Goal: Contribute content: Add original content to the website for others to see

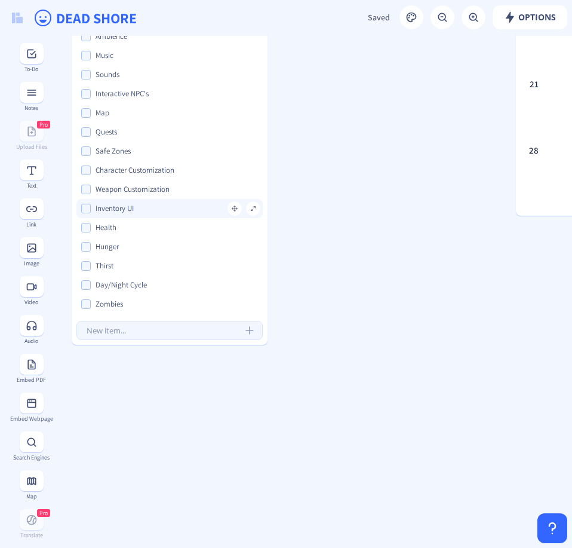
scroll to position [39, 0]
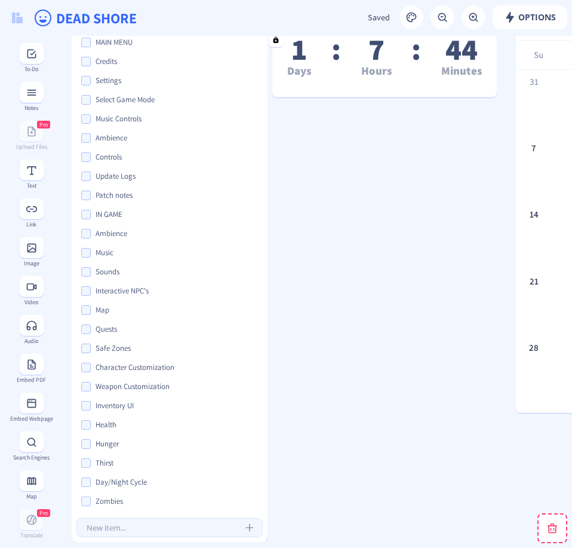
click at [117, 517] on nb-form-field at bounding box center [170, 527] width 196 height 24
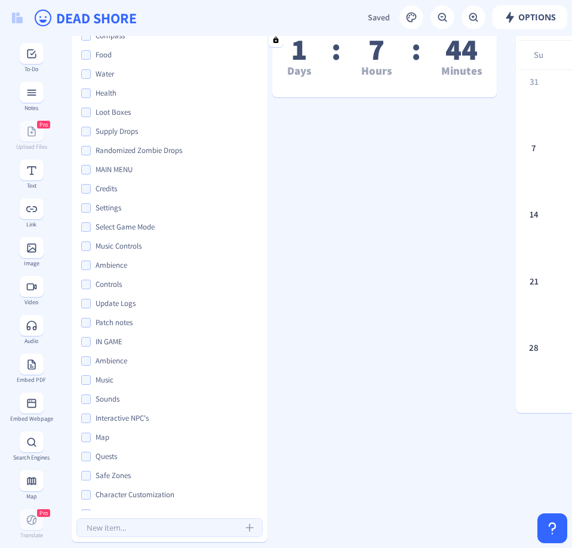
scroll to position [122, 0]
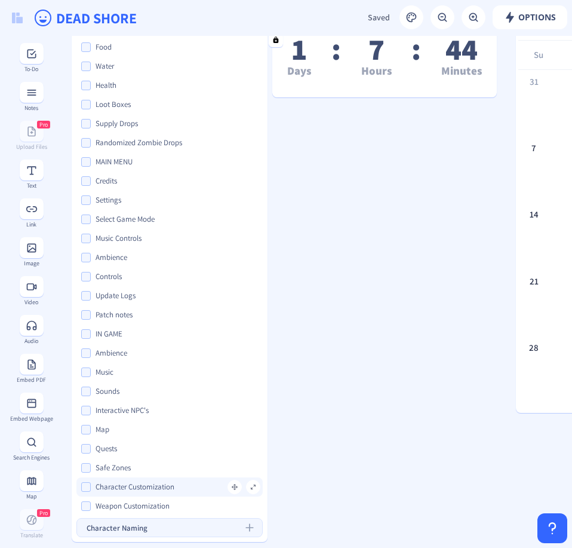
type input "Character Naming"
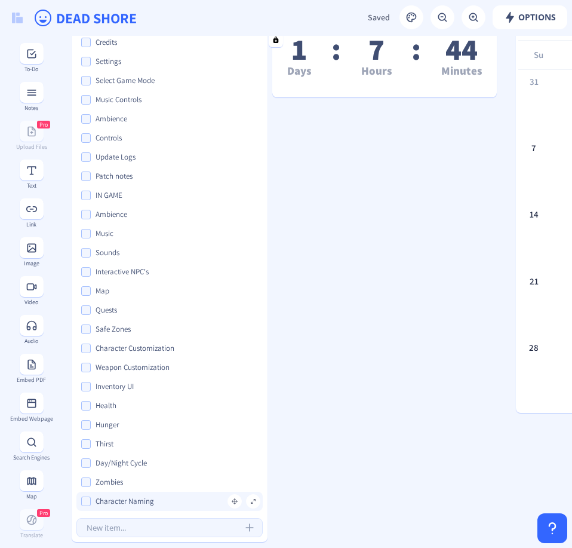
click at [146, 505] on input "Character Naming" at bounding box center [180, 500] width 172 height 13
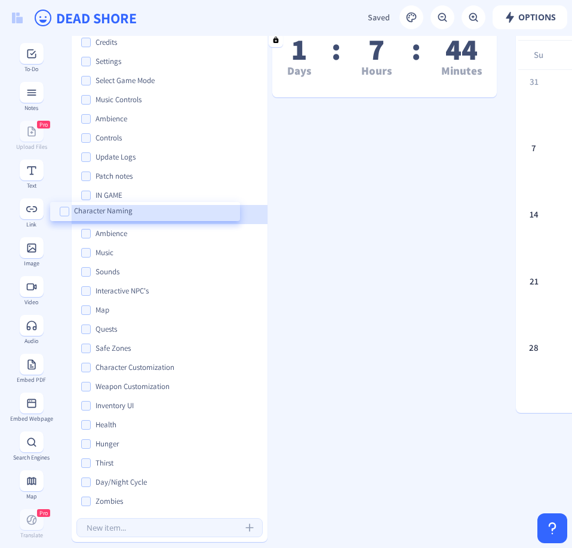
drag, startPoint x: 232, startPoint y: 503, endPoint x: 210, endPoint y: 214, distance: 290.4
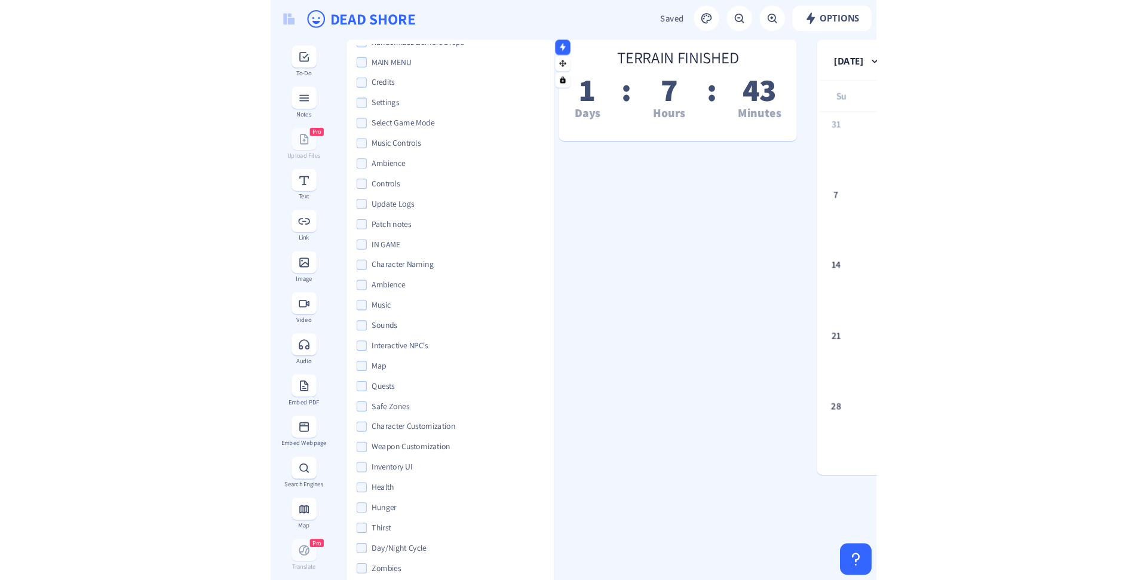
scroll to position [0, 0]
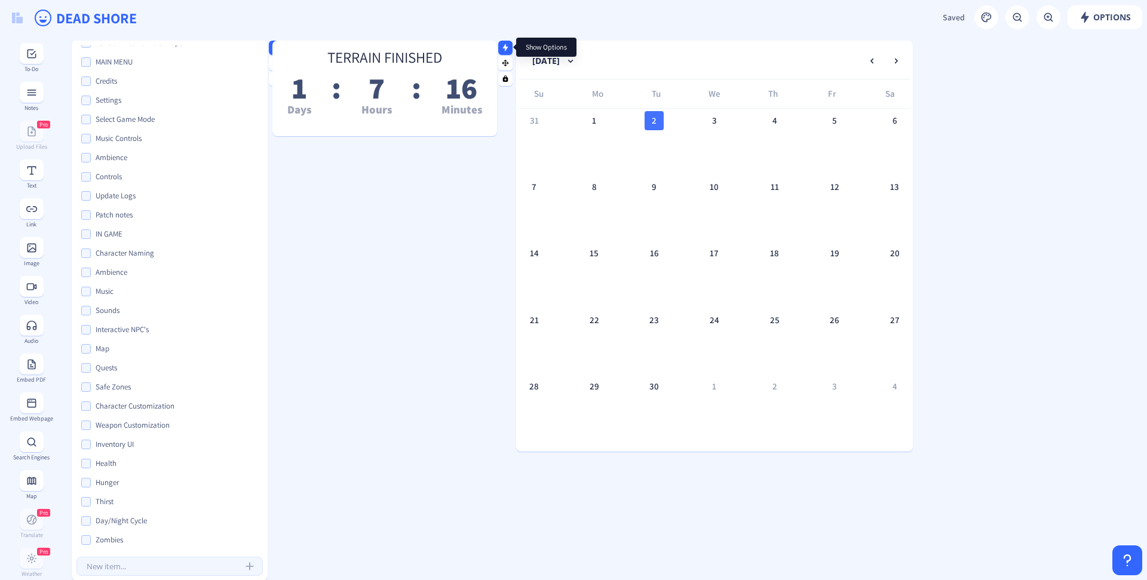
click at [509, 47] on nb-icon at bounding box center [505, 47] width 12 height 12
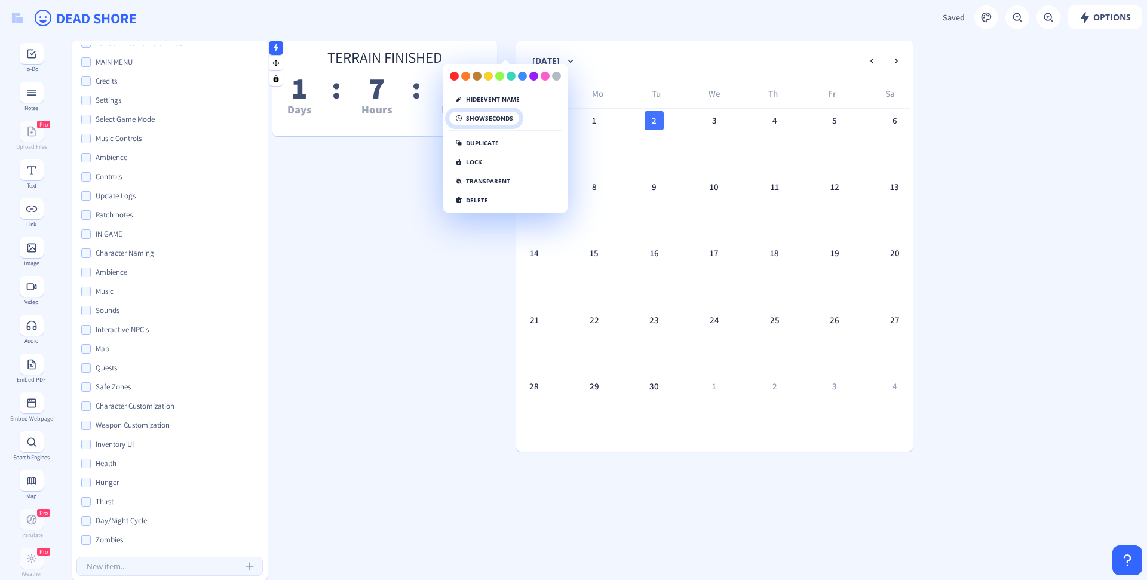
click at [490, 120] on button "show seconds" at bounding box center [483, 118] width 71 height 14
click at [543, 27] on input "DEAD SHORE" at bounding box center [341, 18] width 573 height 36
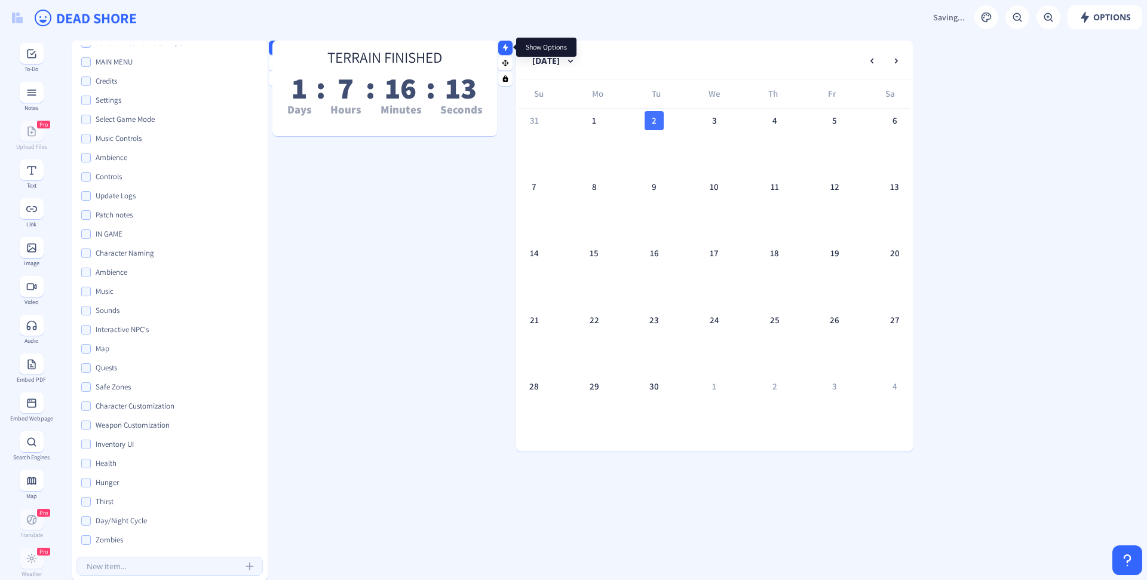
click at [506, 48] on icon at bounding box center [505, 47] width 5 height 7
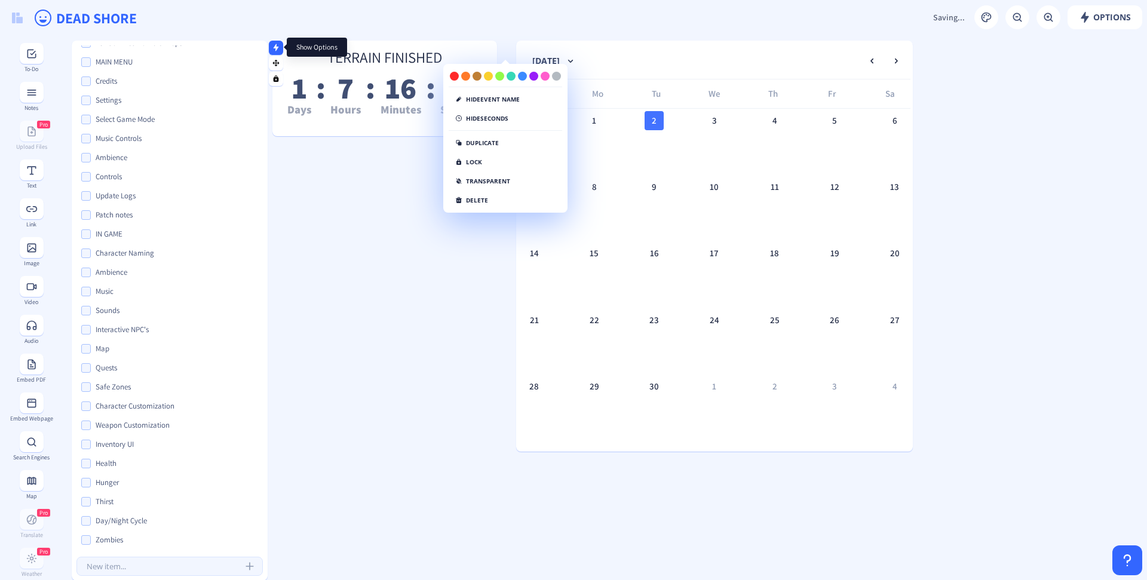
click at [275, 50] on rect at bounding box center [276, 48] width 8 height 8
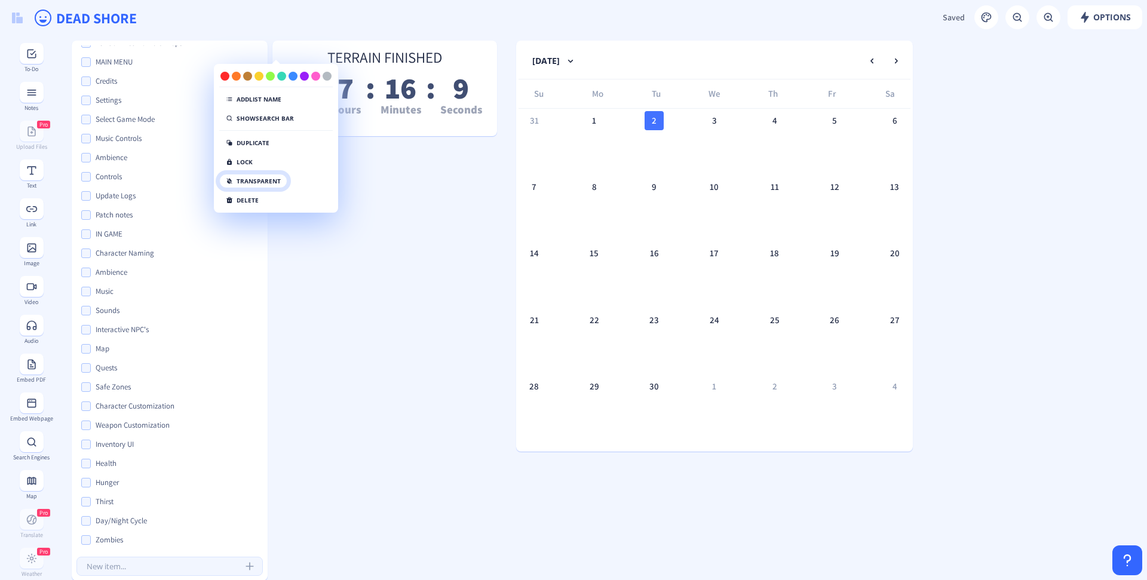
click at [265, 180] on button "transparent" at bounding box center [253, 181] width 68 height 14
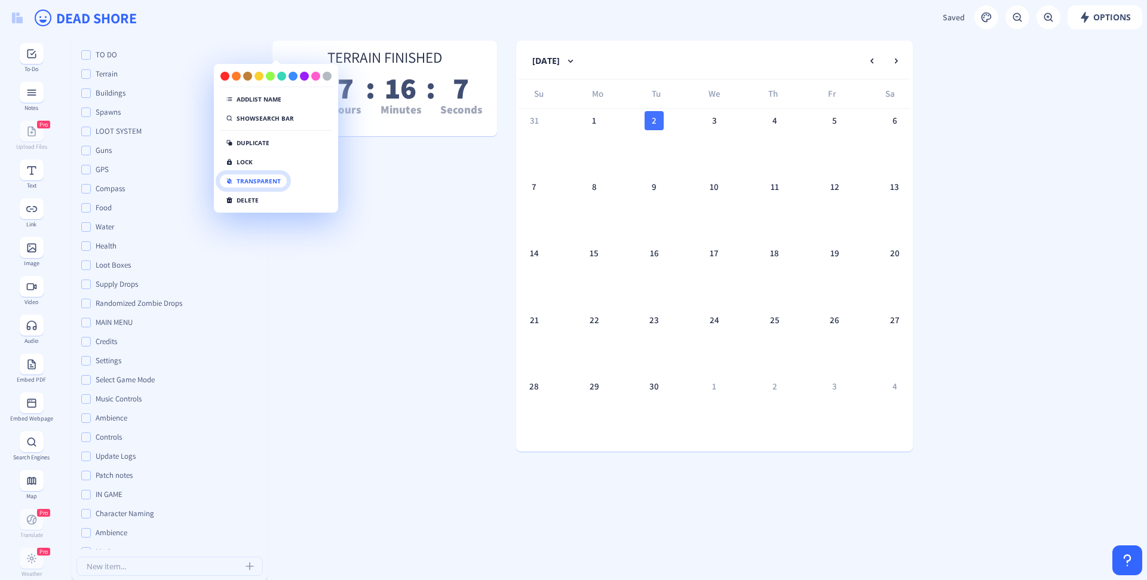
click at [248, 176] on button "transparent" at bounding box center [253, 181] width 68 height 14
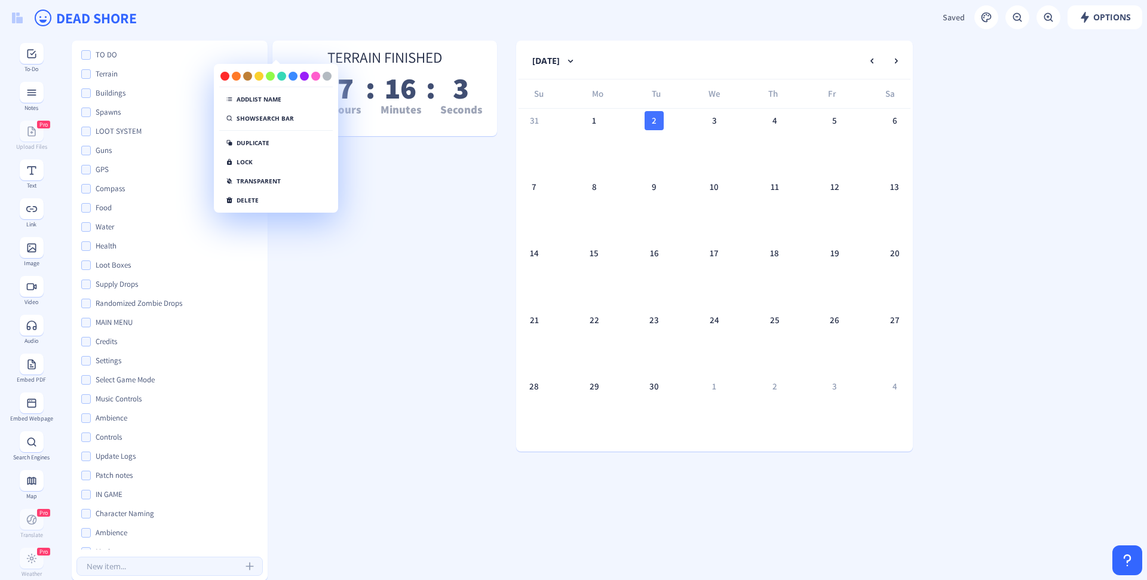
drag, startPoint x: 424, startPoint y: 191, endPoint x: 432, endPoint y: 191, distance: 8.4
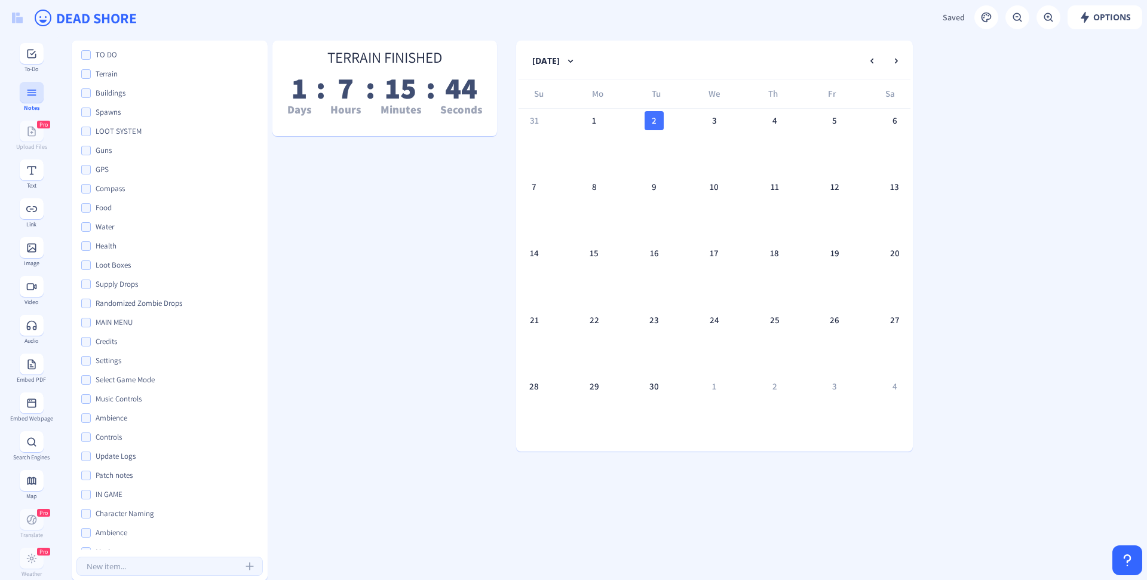
click at [26, 91] on rect at bounding box center [32, 93] width 12 height 12
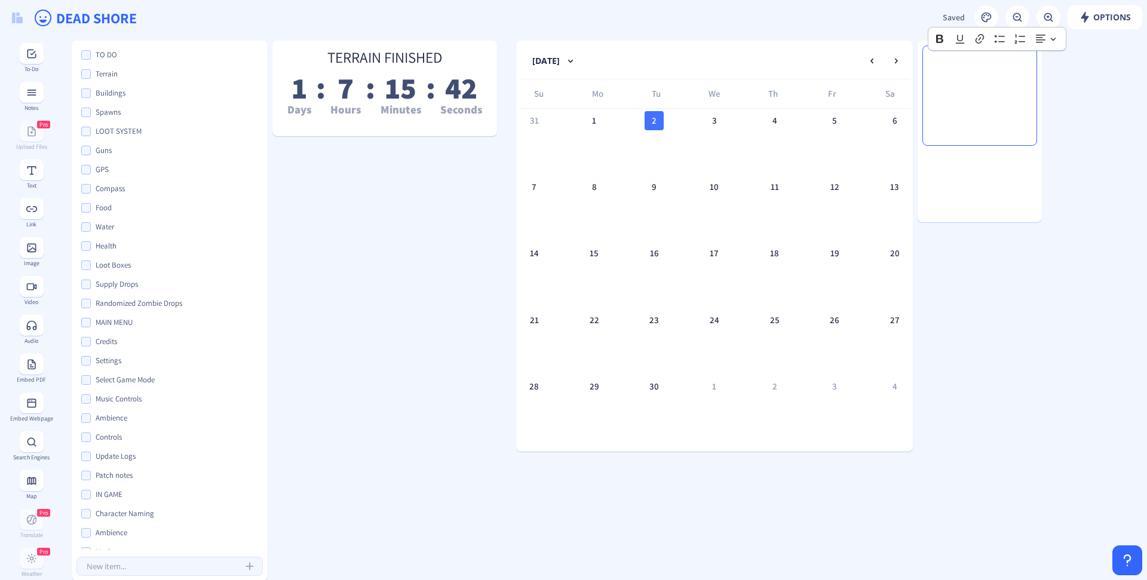
drag, startPoint x: 982, startPoint y: 107, endPoint x: 1022, endPoint y: 87, distance: 45.1
click at [571, 91] on div at bounding box center [979, 166] width 124 height 155
drag, startPoint x: 1004, startPoint y: 118, endPoint x: 1043, endPoint y: 75, distance: 58.4
click at [571, 90] on div at bounding box center [979, 166] width 124 height 155
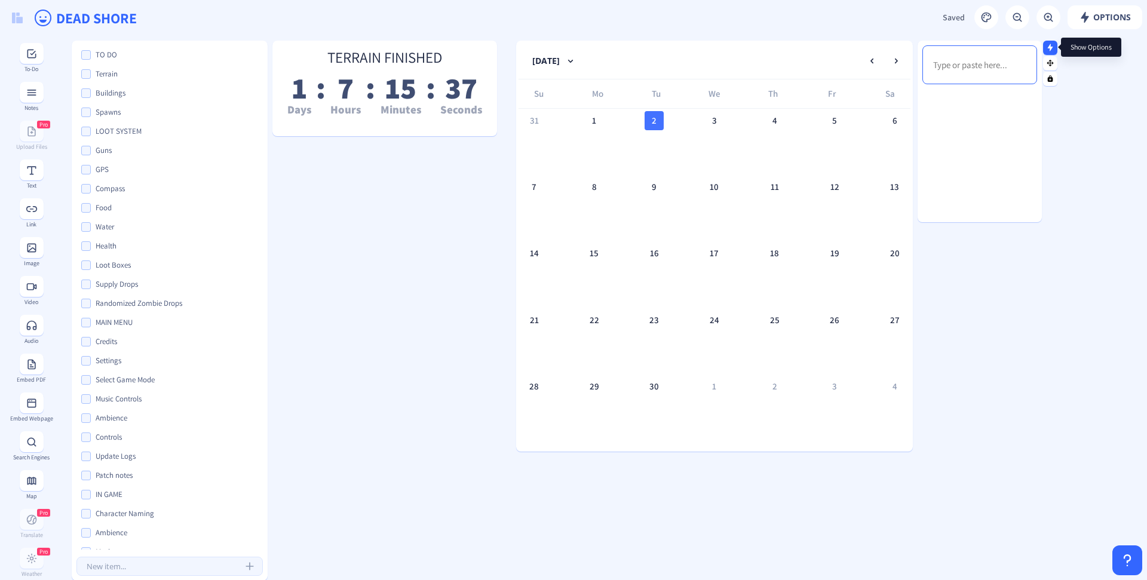
click at [571, 49] on icon at bounding box center [1049, 47] width 5 height 7
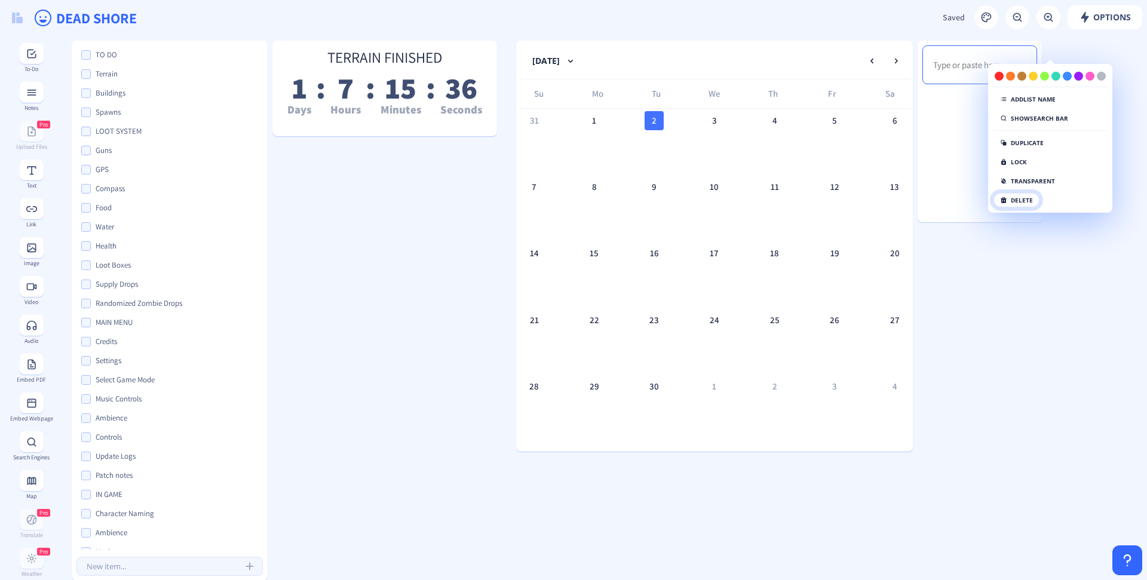
click at [571, 199] on button "delete" at bounding box center [1016, 200] width 46 height 14
click at [571, 199] on button "click again" at bounding box center [1024, 200] width 62 height 14
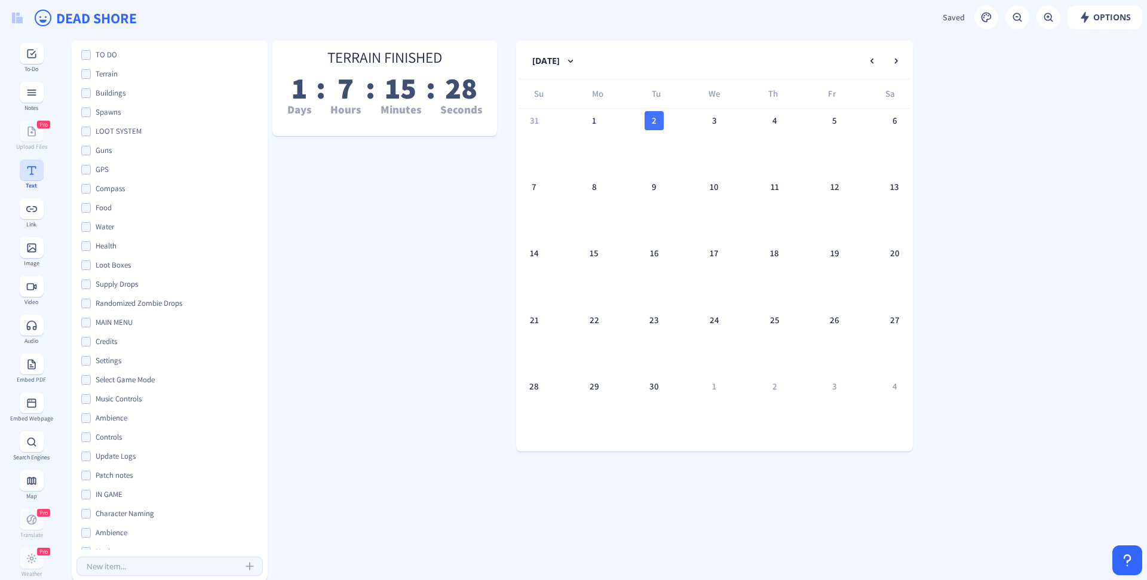
click at [27, 166] on icon at bounding box center [31, 170] width 9 height 8
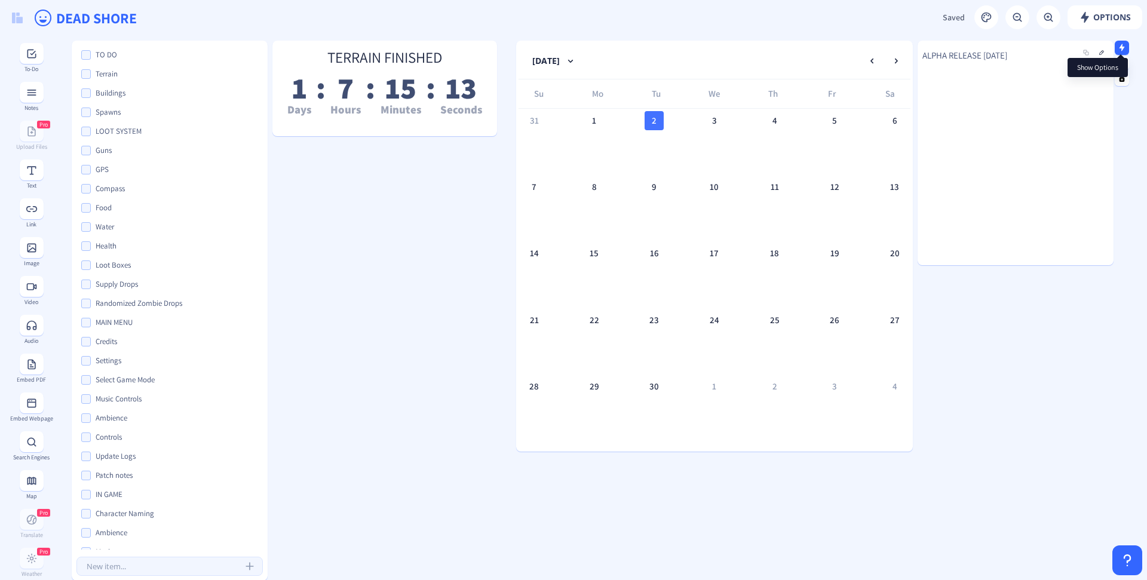
click at [571, 45] on rect at bounding box center [1122, 48] width 8 height 8
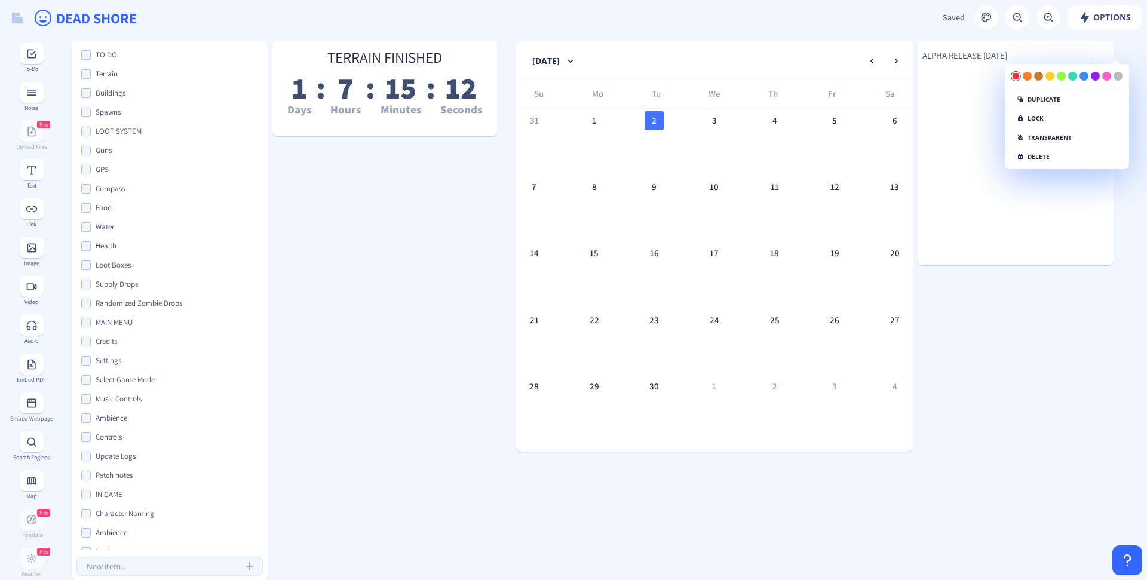
click at [571, 74] on div at bounding box center [1015, 76] width 9 height 9
click at [571, 142] on button "transparent" at bounding box center [1044, 139] width 68 height 14
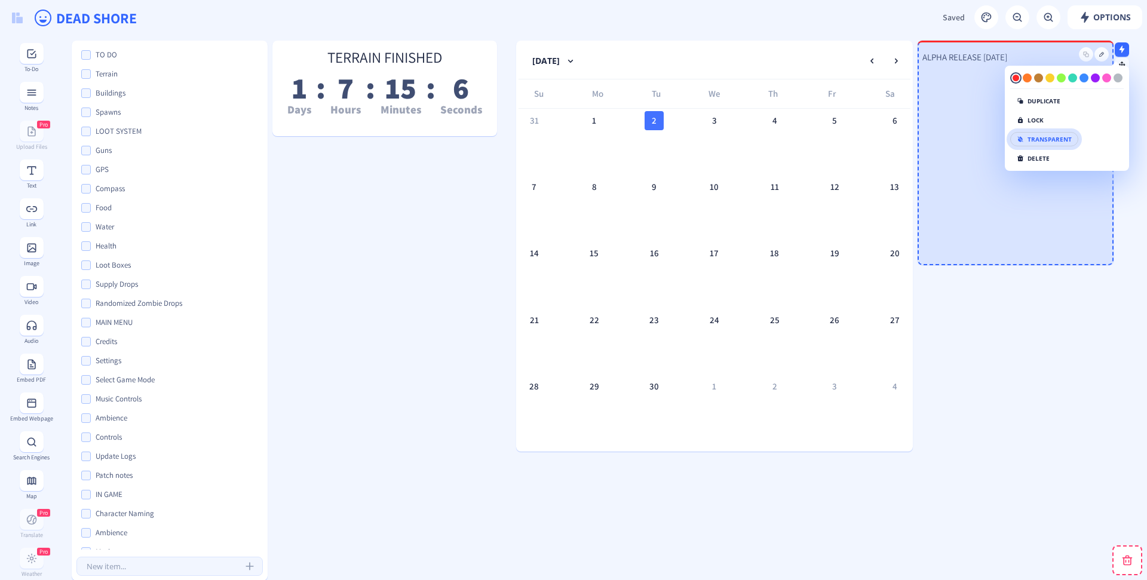
click at [571, 88] on div "ALPHA RELEASE [DATE]" at bounding box center [1015, 153] width 196 height 223
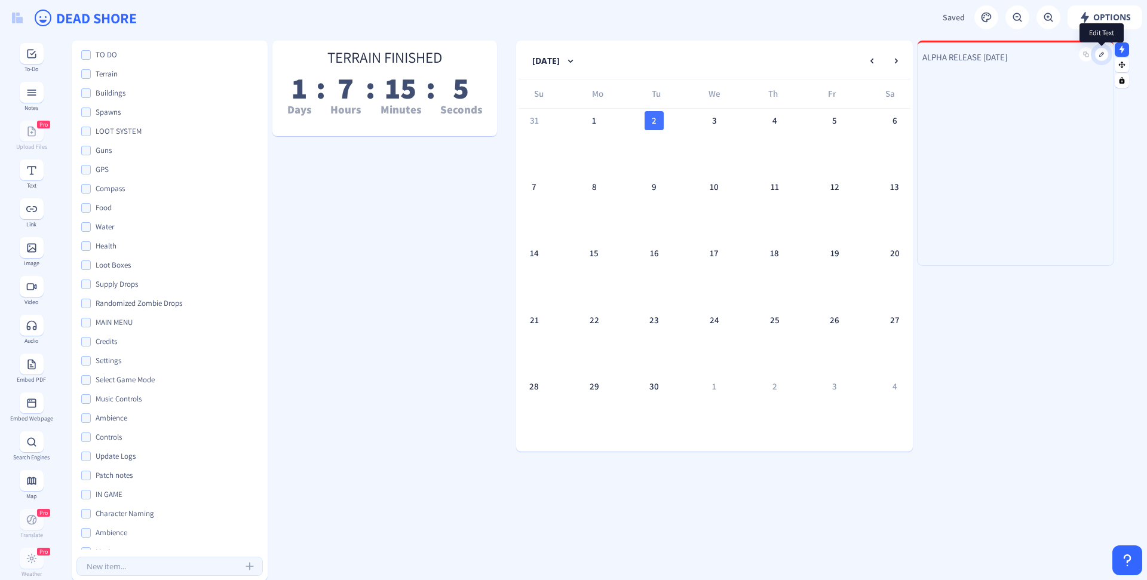
click at [571, 59] on button at bounding box center [1101, 54] width 14 height 14
drag, startPoint x: 1027, startPoint y: 58, endPoint x: 923, endPoint y: 61, distance: 104.5
click at [571, 61] on gridster-item "ALPHA RELEASE [DATE]" at bounding box center [1015, 153] width 196 height 225
click at [571, 35] on icon "Editor toolbar" at bounding box center [1017, 30] width 12 height 12
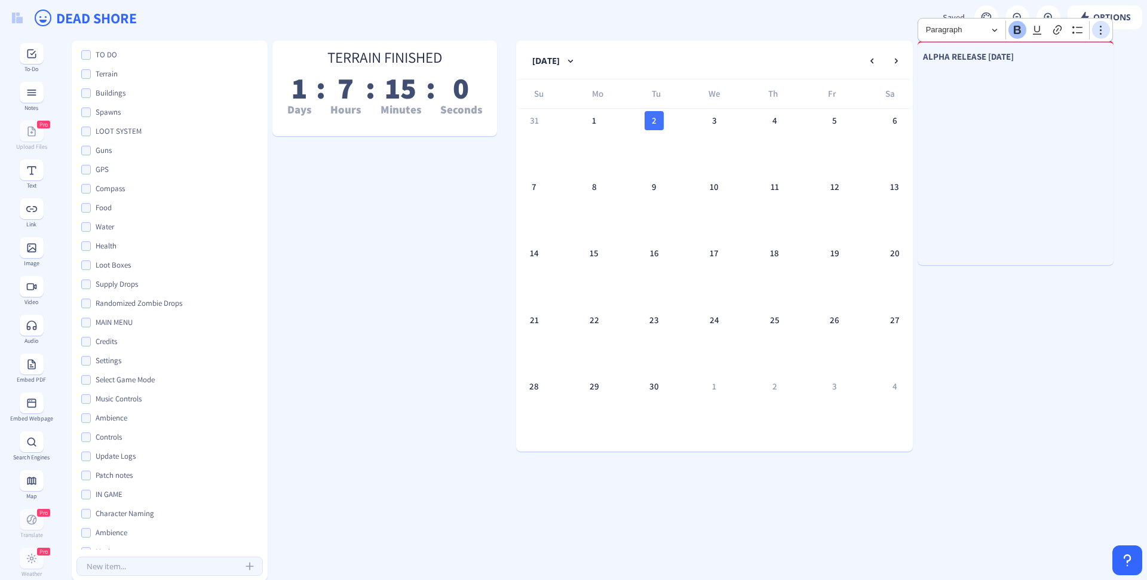
click at [571, 29] on icon "Editor toolbar" at bounding box center [1101, 30] width 12 height 12
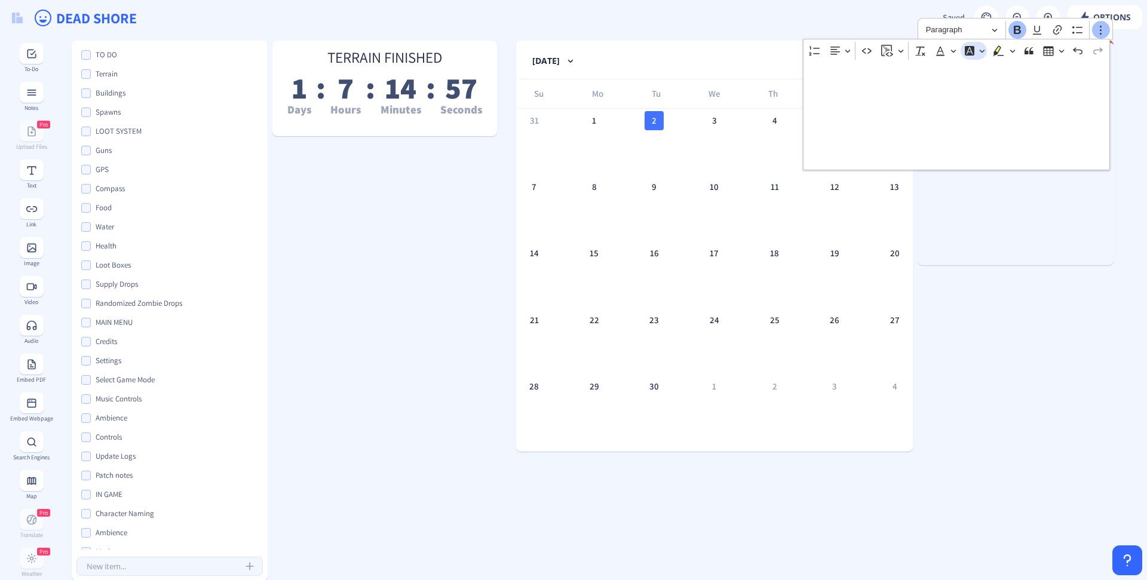
click at [571, 51] on button "Font Background Color Font Background Color" at bounding box center [973, 51] width 27 height 18
click at [571, 53] on button "Font Color Font Color" at bounding box center [944, 51] width 27 height 18
click at [571, 113] on button "Red Red" at bounding box center [943, 110] width 14 height 14
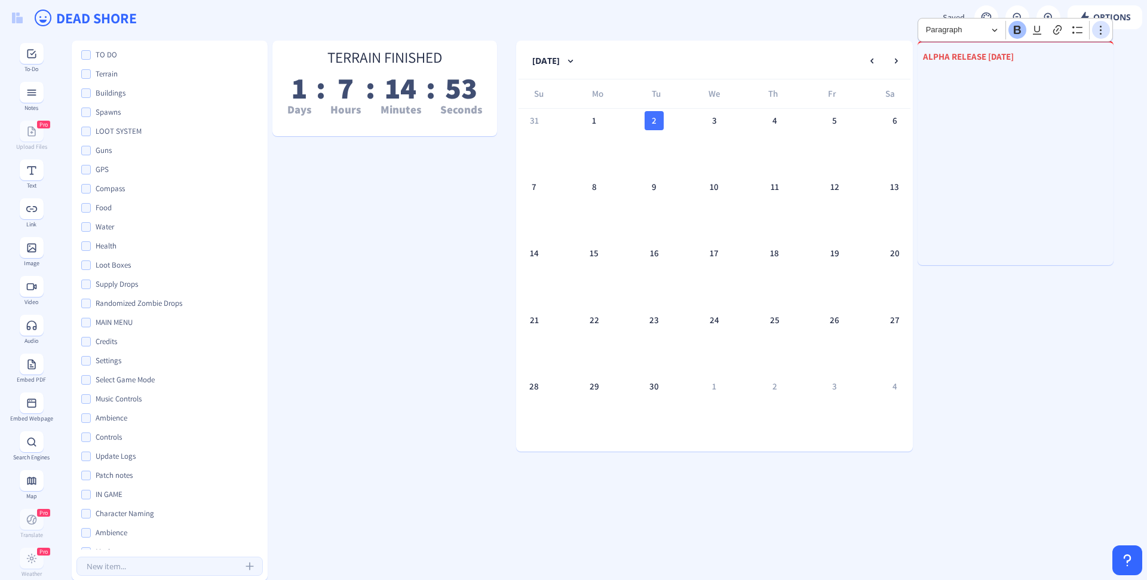
click at [571, 33] on icon "Editor toolbar" at bounding box center [1101, 30] width 12 height 12
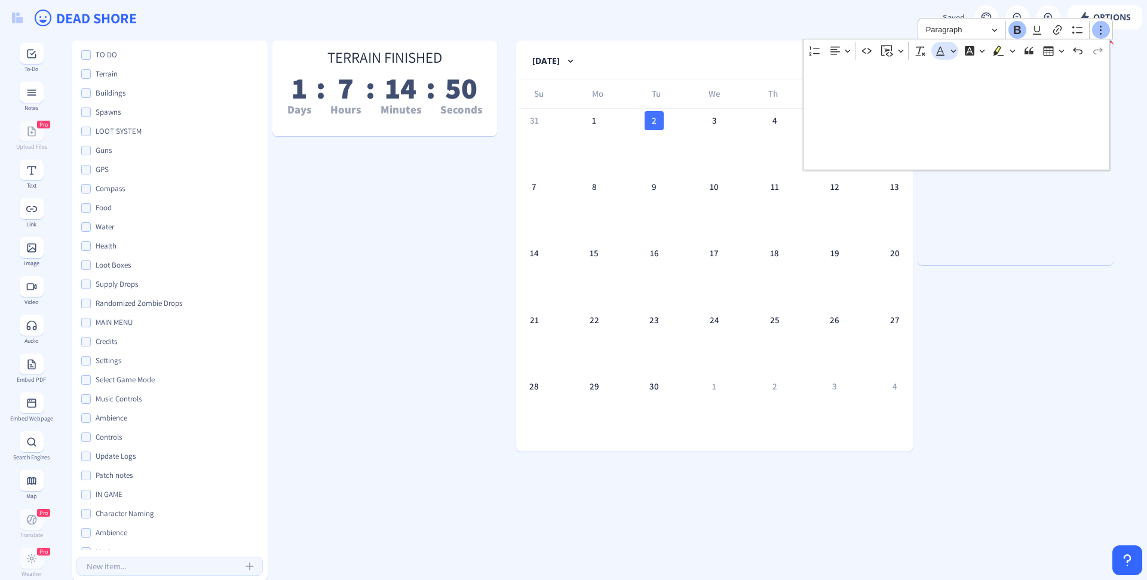
click at [571, 53] on icon "Dropdown toolbar" at bounding box center [940, 51] width 12 height 12
click at [571, 73] on span "Remove color" at bounding box center [975, 70] width 48 height 14
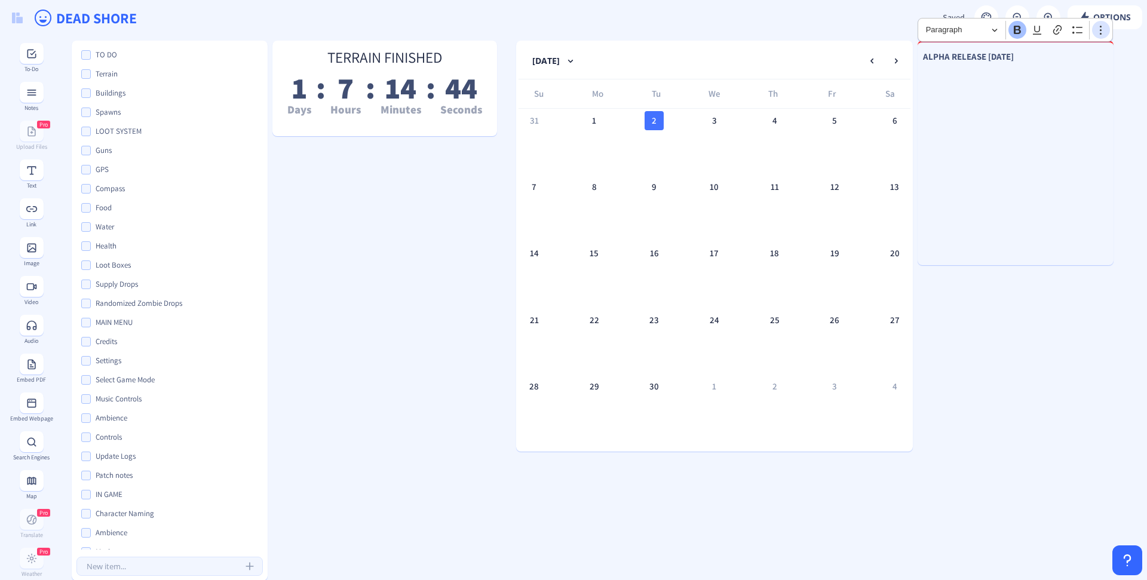
click at [571, 36] on button "Show more items Show more items" at bounding box center [1101, 30] width 18 height 18
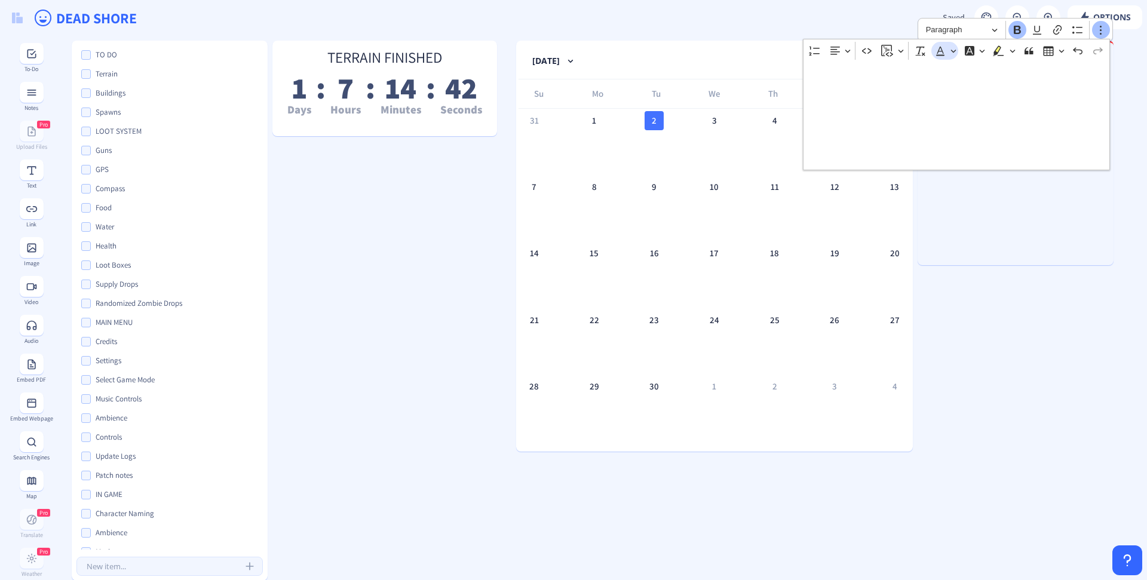
click at [571, 55] on icon "Dropdown toolbar" at bounding box center [940, 51] width 8 height 9
click at [571, 111] on button "Red Red" at bounding box center [943, 110] width 14 height 14
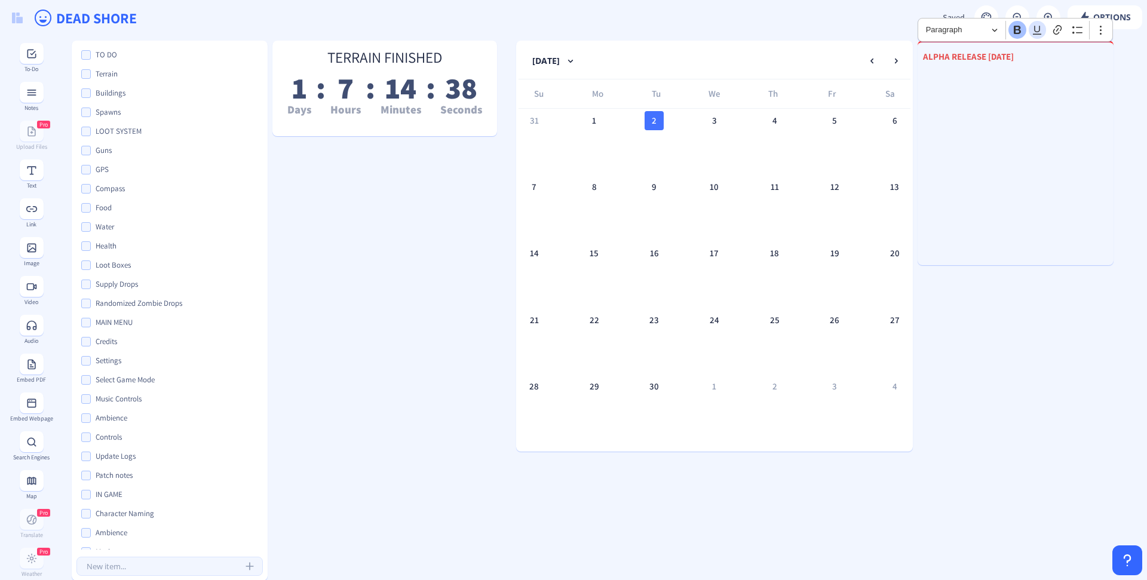
click at [571, 33] on button "Underline (CTRL+U) Underline" at bounding box center [1037, 30] width 18 height 18
click at [571, 34] on button "Heading Paragraph" at bounding box center [961, 30] width 82 height 19
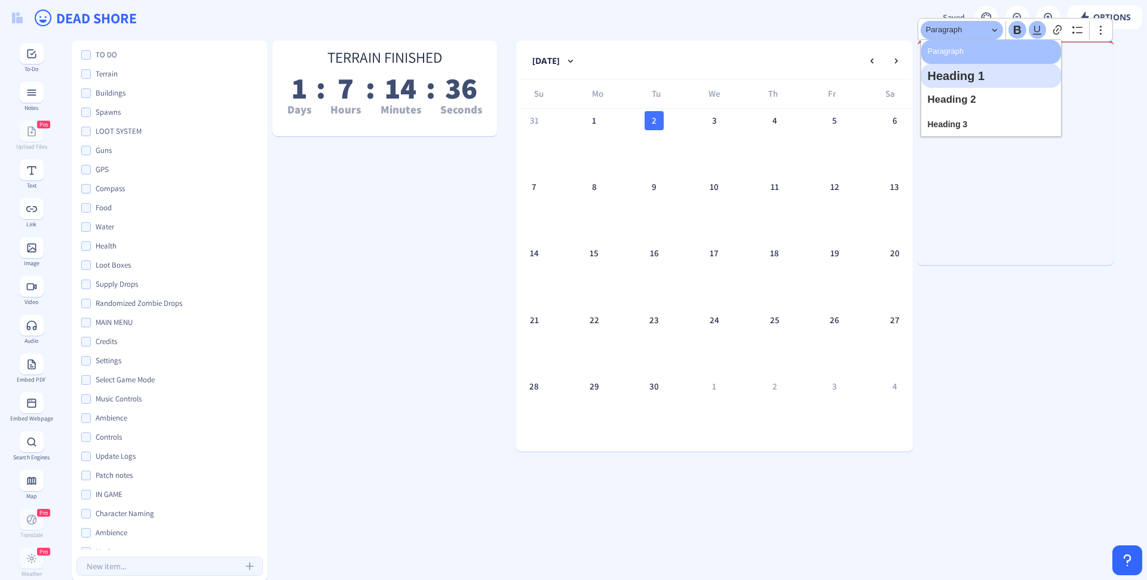
click at [571, 78] on span "Heading 1" at bounding box center [955, 75] width 57 height 17
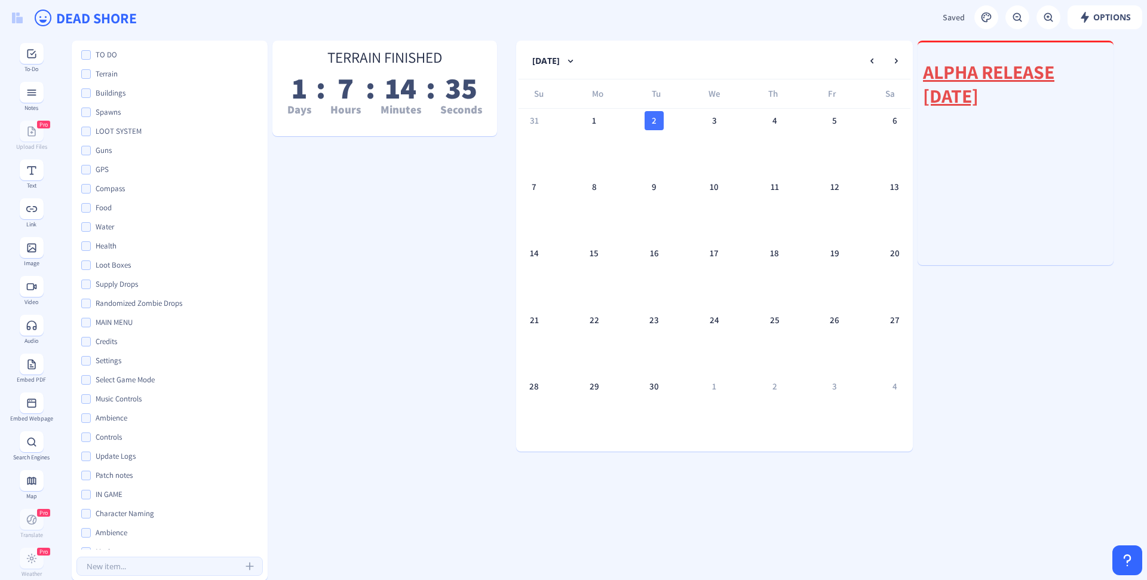
click at [571, 54] on nb-icon at bounding box center [1122, 49] width 12 height 12
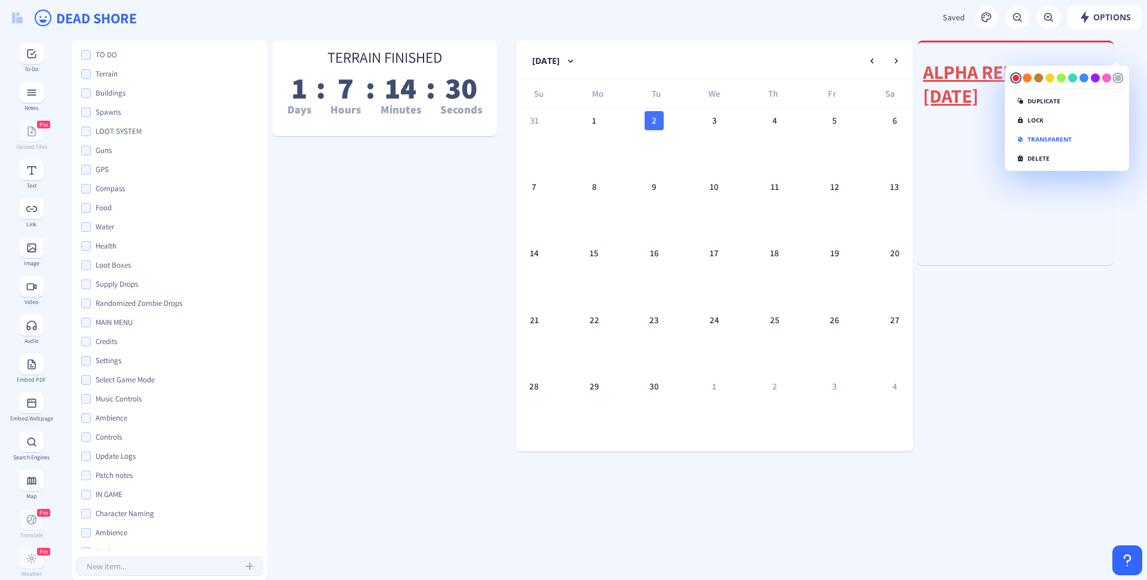
click at [571, 80] on div at bounding box center [1117, 77] width 9 height 9
click at [571, 187] on div "ALPHA RELEASE [DATE]" at bounding box center [1015, 144] width 196 height 223
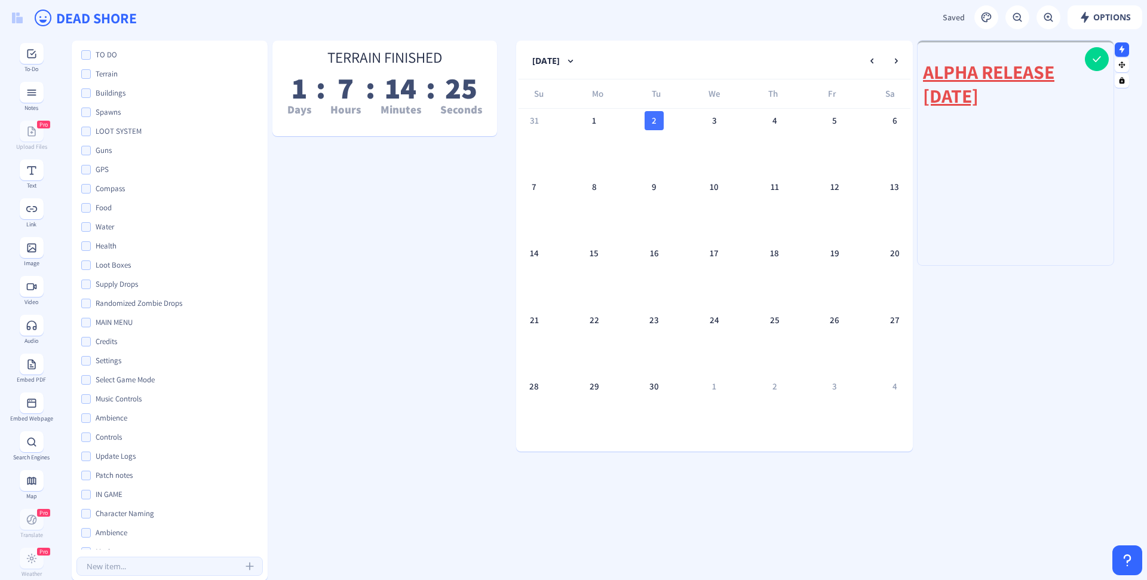
click at [571, 264] on div at bounding box center [1015, 263] width 196 height 3
drag, startPoint x: 1004, startPoint y: 337, endPoint x: 1002, endPoint y: 348, distance: 10.3
click at [571, 90] on h2 "ALPHA RELEASE [DATE]" at bounding box center [1015, 84] width 185 height 48
drag, startPoint x: 1062, startPoint y: 91, endPoint x: 908, endPoint y: 69, distance: 156.2
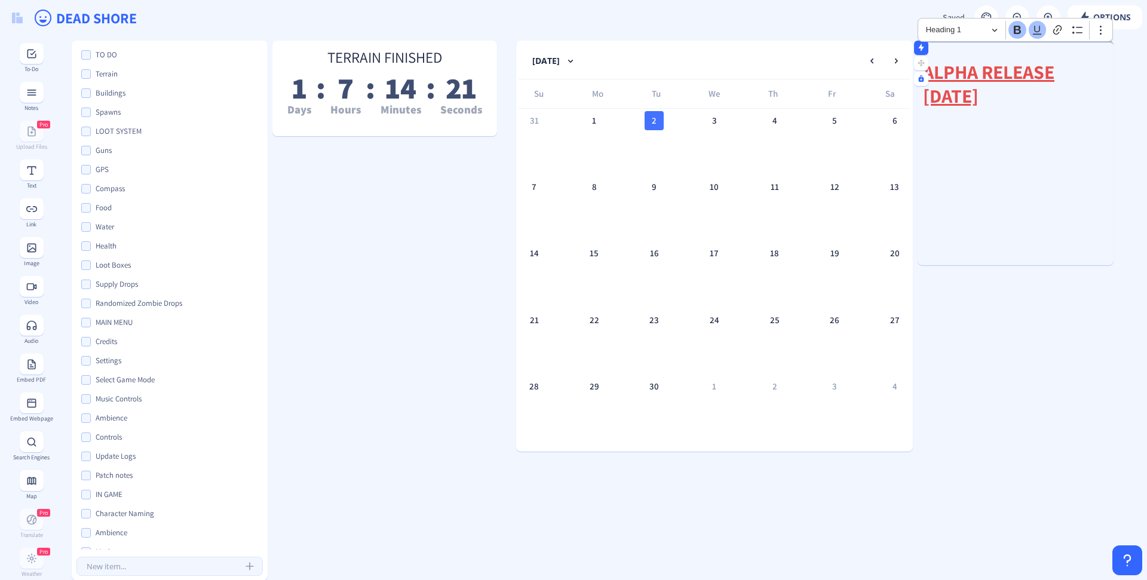
drag, startPoint x: 981, startPoint y: 104, endPoint x: 328, endPoint y: 242, distance: 666.5
